Goal: Find specific page/section: Find specific page/section

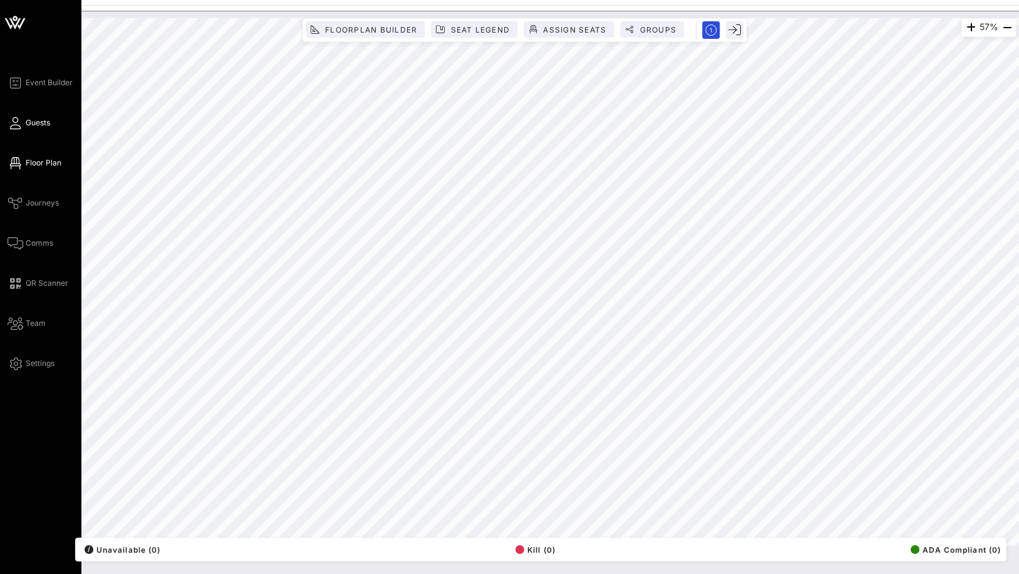
click at [28, 127] on span "Guests" at bounding box center [38, 122] width 24 height 11
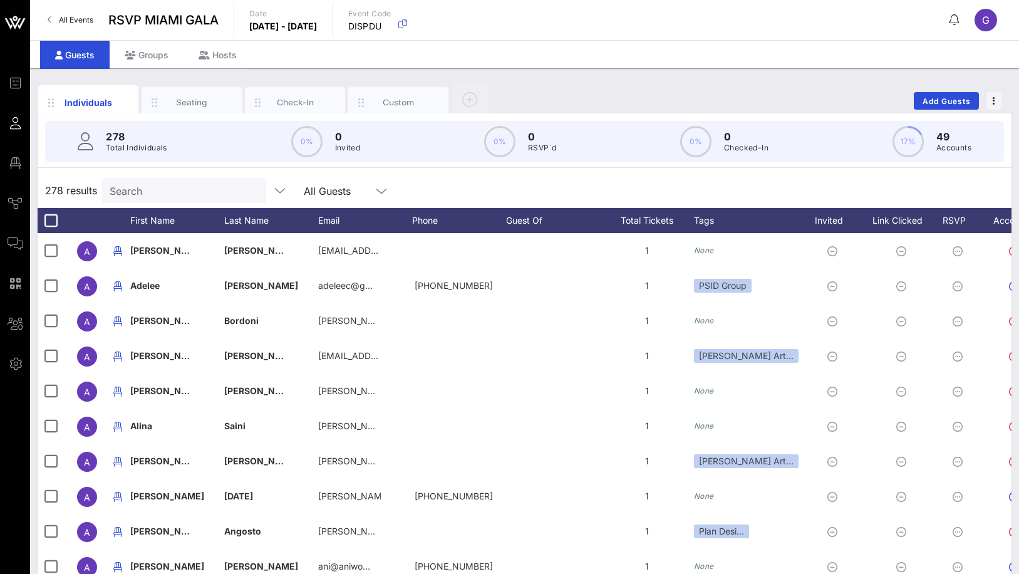
click at [177, 150] on div "278 Total Individuals 0% 0 Invited 0% 0 RSVP`d 0% 0 Checked-In 17% 49 Accounts" at bounding box center [524, 141] width 959 height 41
click at [370, 94] on div at bounding box center [360, 102] width 19 height 26
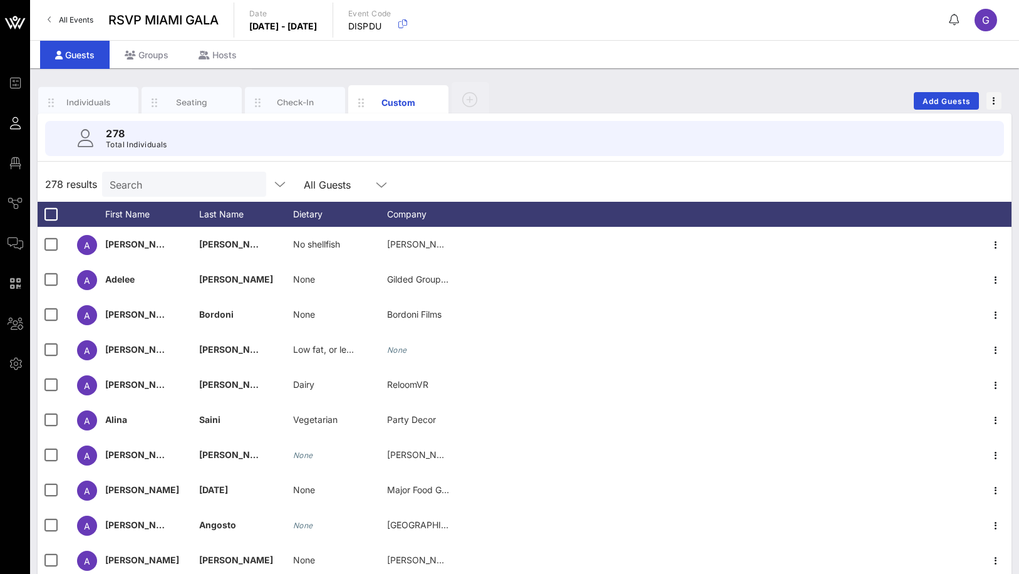
click at [170, 172] on div "Search" at bounding box center [183, 184] width 147 height 25
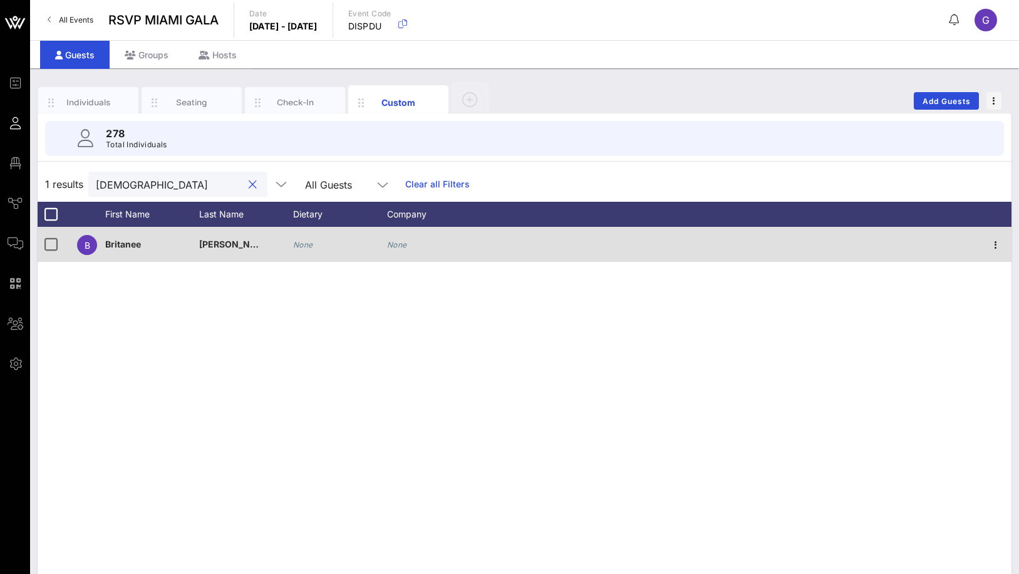
type input "[DEMOGRAPHIC_DATA]"
click at [314, 239] on div "None" at bounding box center [340, 251] width 94 height 49
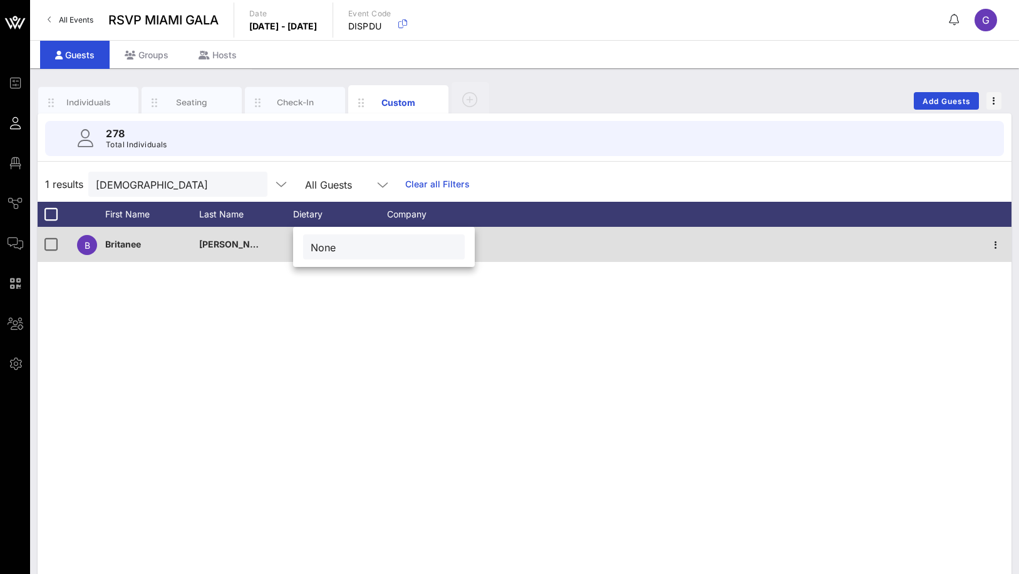
type input "None"
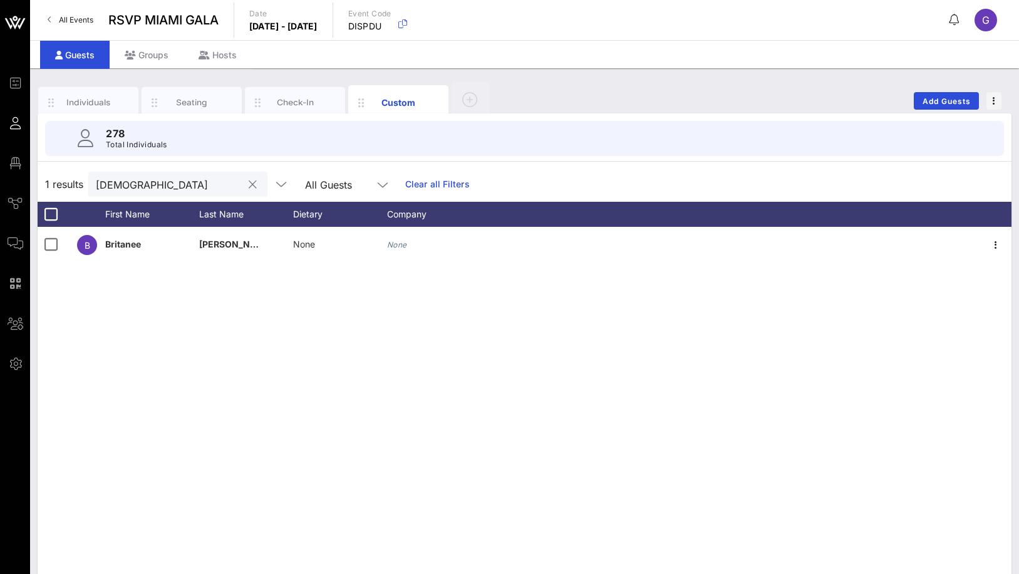
click at [249, 183] on button "clear icon" at bounding box center [253, 185] width 8 height 13
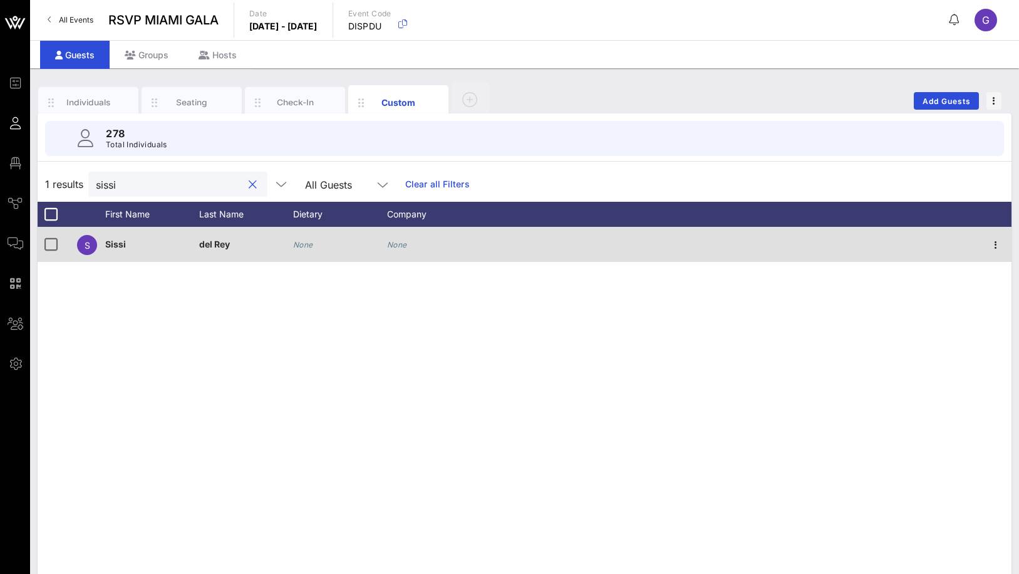
type input "sissi"
click at [303, 239] on div "None" at bounding box center [303, 244] width 20 height 35
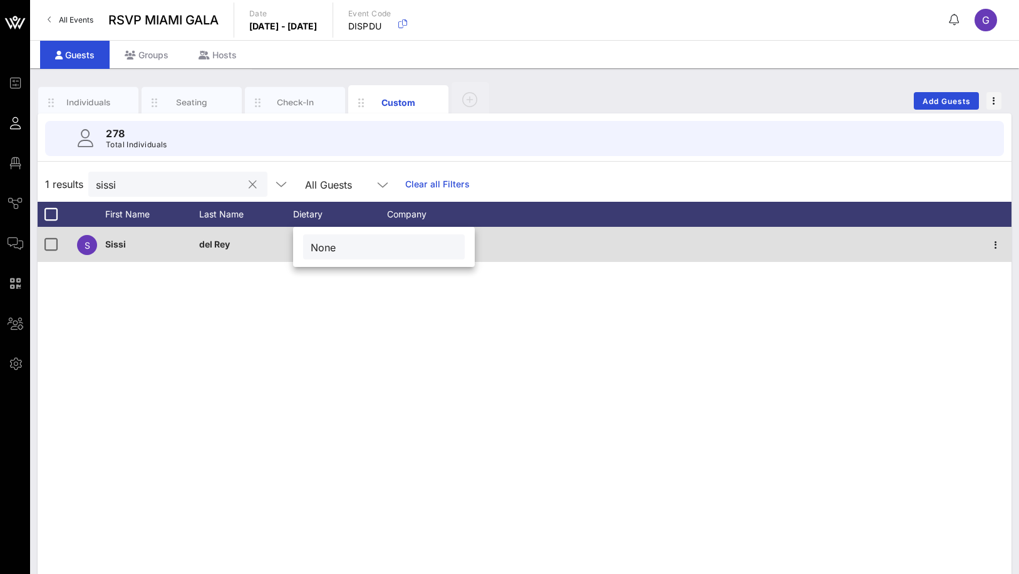
type input "None"
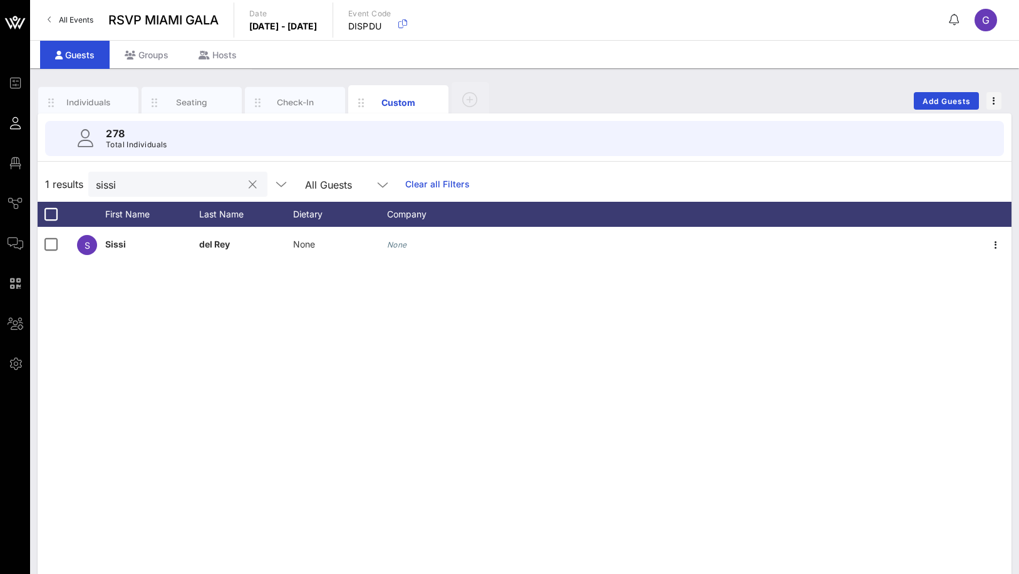
click at [249, 186] on button "clear icon" at bounding box center [253, 185] width 8 height 13
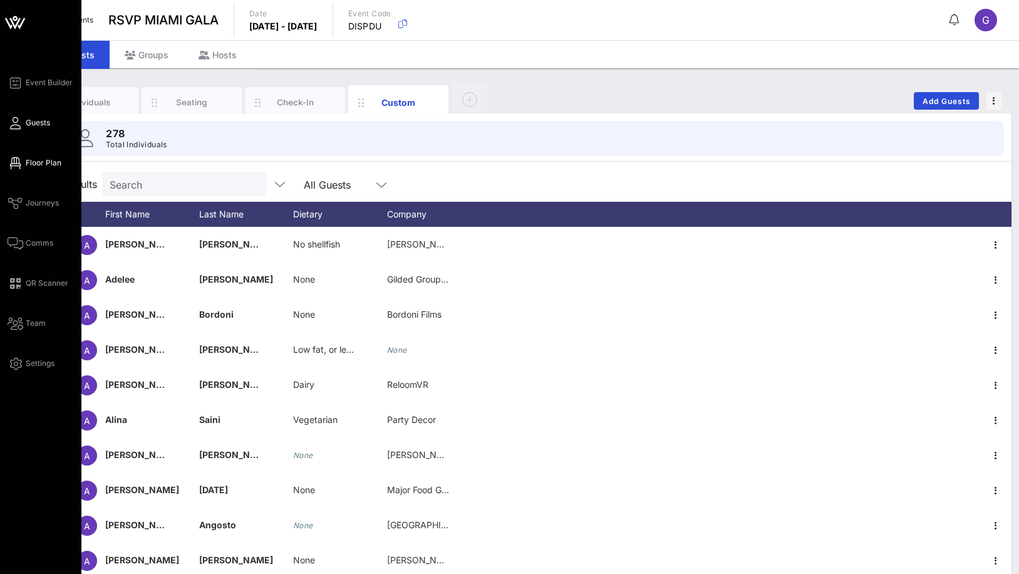
click at [33, 166] on span "Floor Plan" at bounding box center [44, 162] width 36 height 11
